Goal: Task Accomplishment & Management: Manage account settings

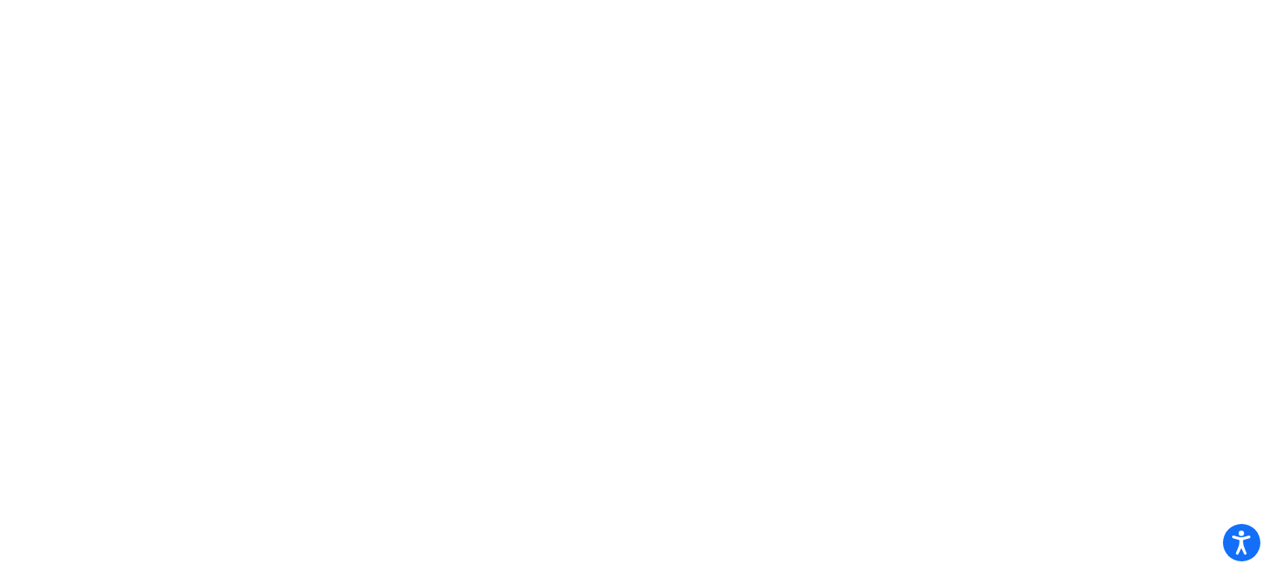
click at [11, 131] on mat-sidenav-content at bounding box center [638, 289] width 1277 height 578
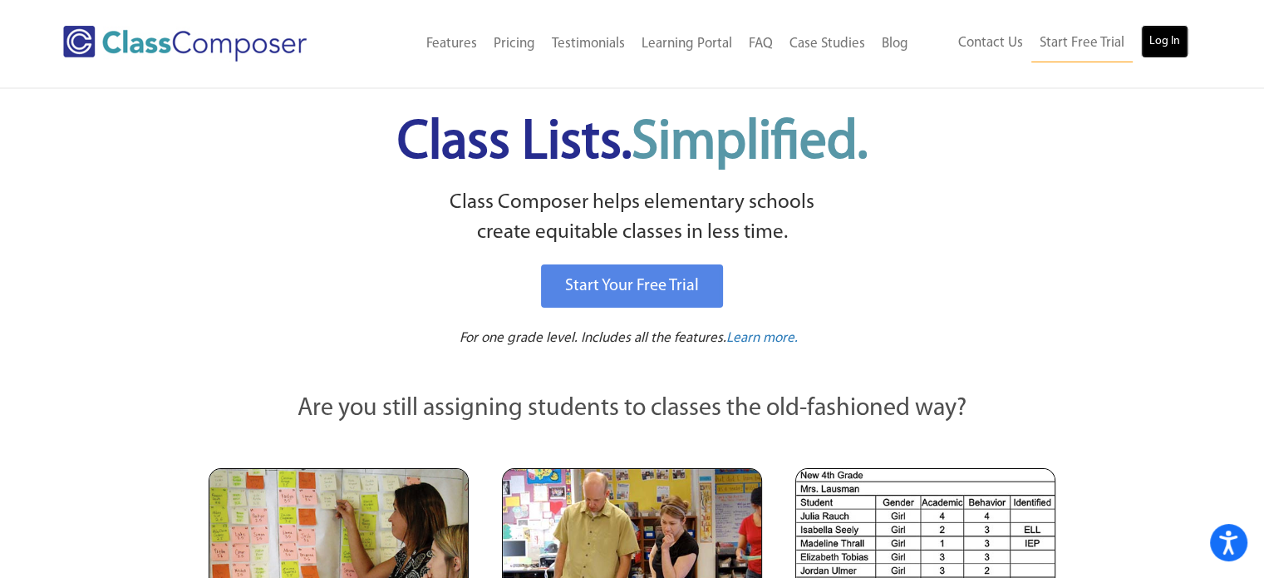
click at [1180, 41] on link "Log In" at bounding box center [1164, 41] width 47 height 33
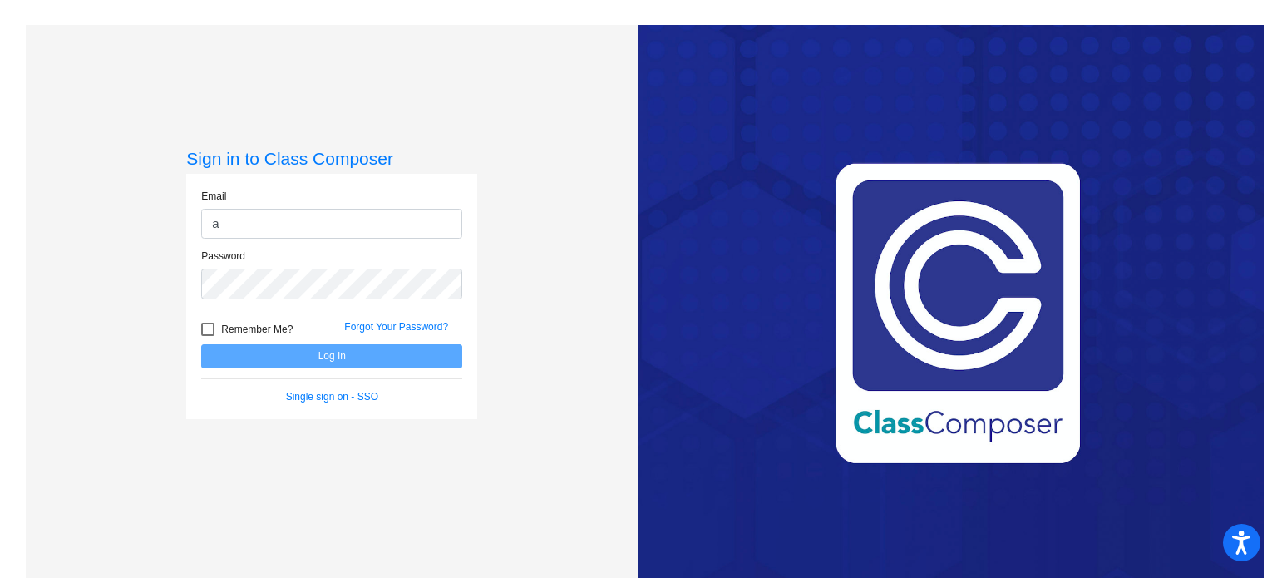
type input "amanes@w-usd.org"
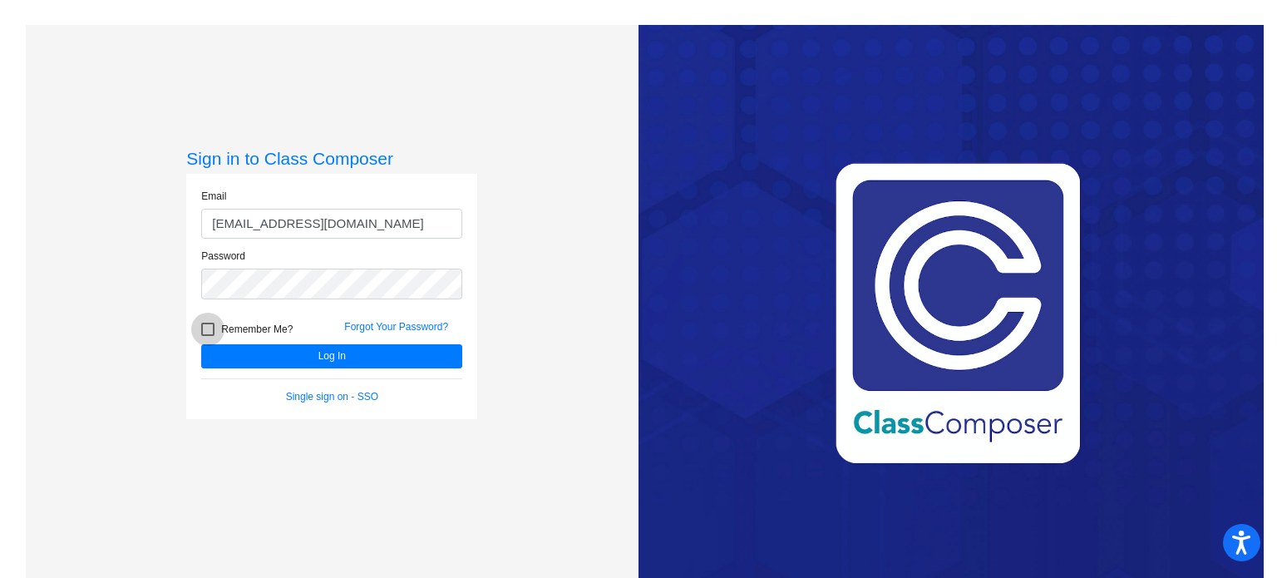
click at [209, 323] on div at bounding box center [207, 329] width 13 height 13
click at [208, 336] on input "Remember Me?" at bounding box center [207, 336] width 1 height 1
checkbox input "true"
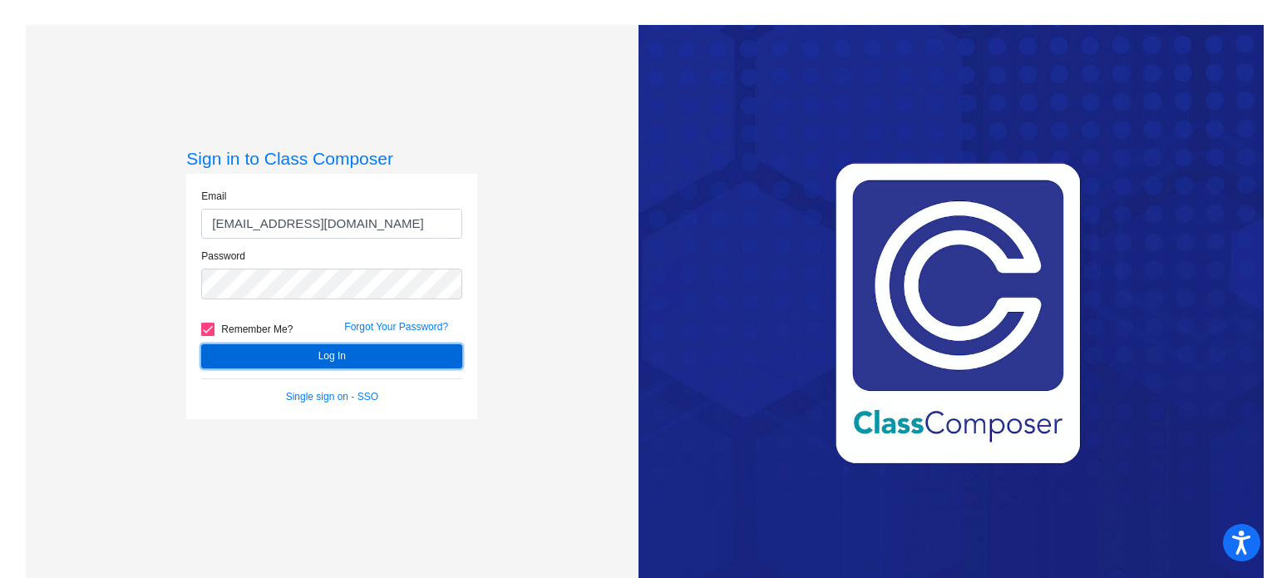
click at [256, 356] on button "Log In" at bounding box center [331, 356] width 261 height 24
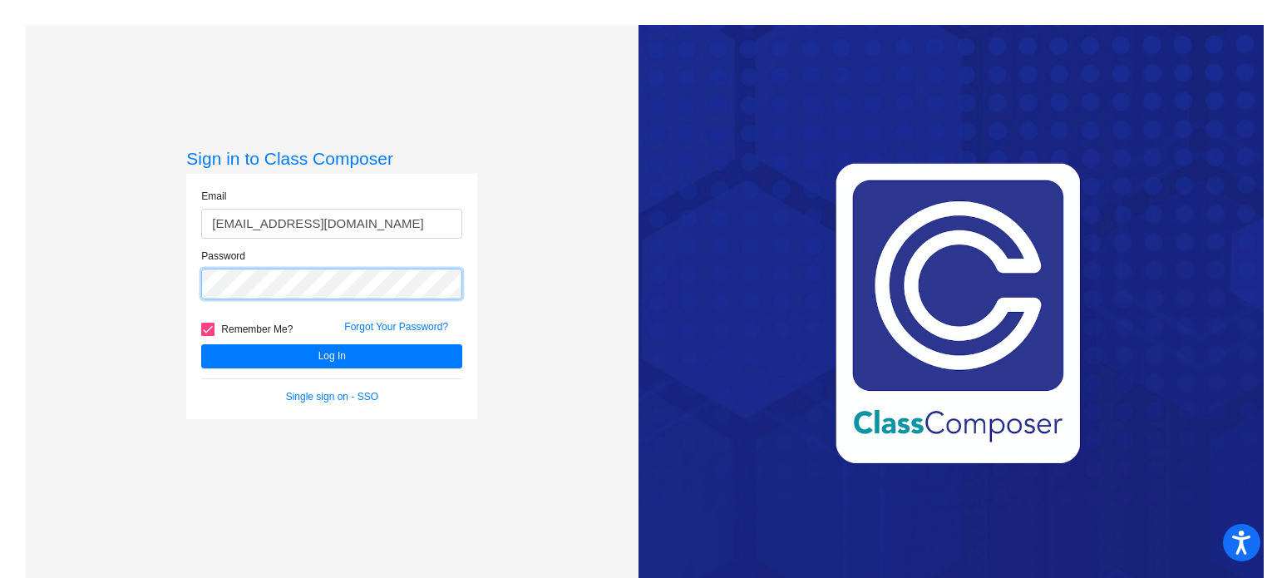
click at [201, 344] on button "Log In" at bounding box center [331, 356] width 261 height 24
